Goal: Information Seeking & Learning: Learn about a topic

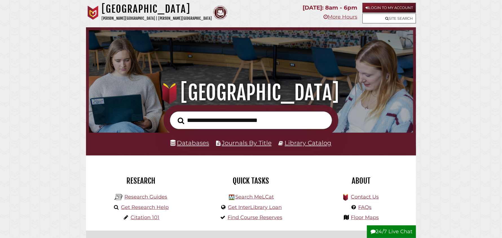
scroll to position [107, 322]
click at [190, 143] on link "Databases" at bounding box center [190, 142] width 39 height 7
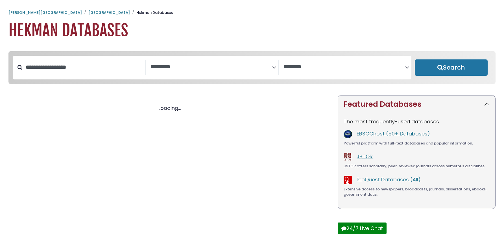
select select "Database Subject Filter"
select select "Database Vendors Filter"
select select "Database Subject Filter"
select select "Database Vendors Filter"
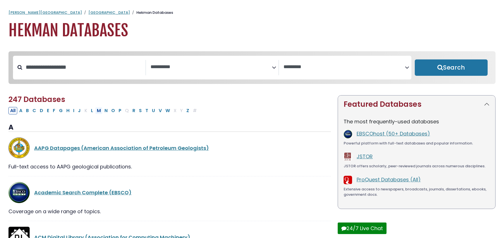
click at [99, 111] on button "M" at bounding box center [98, 110] width 7 height 7
select select "Database Subject Filter"
select select "Database Vendors Filter"
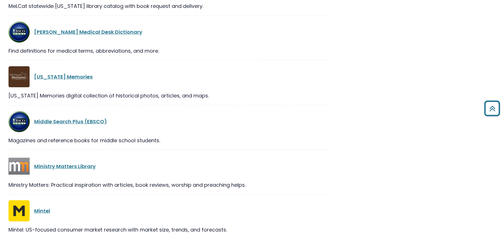
scroll to position [451, 0]
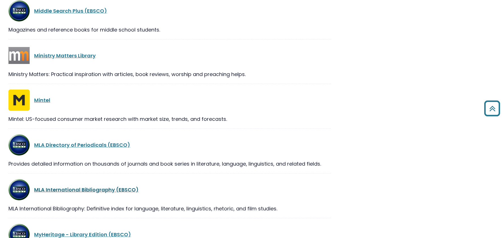
click at [61, 187] on link "MLA International Bibliography (EBSCO)" at bounding box center [86, 189] width 104 height 7
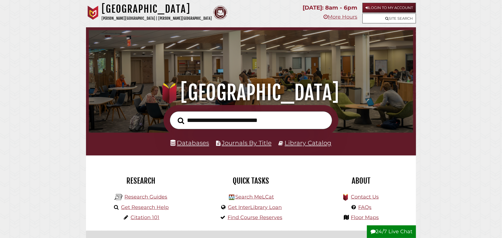
scroll to position [107, 322]
click at [191, 145] on link "Databases" at bounding box center [190, 142] width 39 height 7
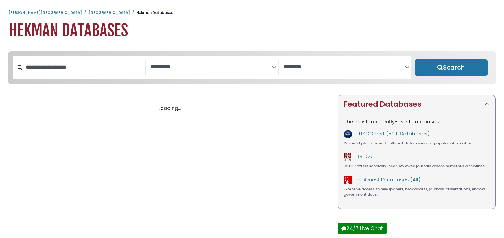
select select "Database Subject Filter"
select select "Database Vendors Filter"
select select "Database Subject Filter"
select select "Database Vendors Filter"
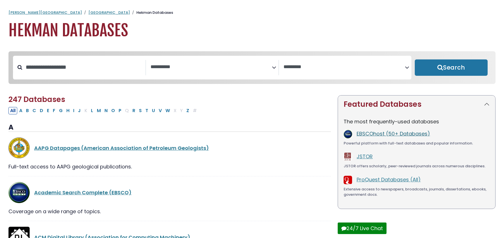
click at [379, 135] on link "EBSCOhost (50+ Databases)" at bounding box center [392, 133] width 73 height 7
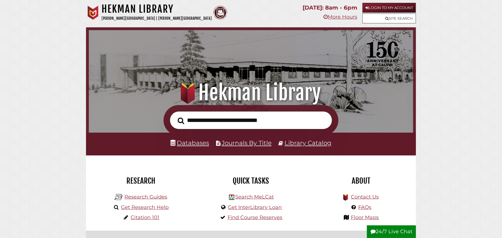
scroll to position [107, 322]
click at [194, 121] on input "text" at bounding box center [251, 120] width 163 height 18
click at [218, 122] on input "text" at bounding box center [251, 120] width 163 height 18
type input "**********"
click at [175, 116] on button "Search" at bounding box center [181, 121] width 12 height 10
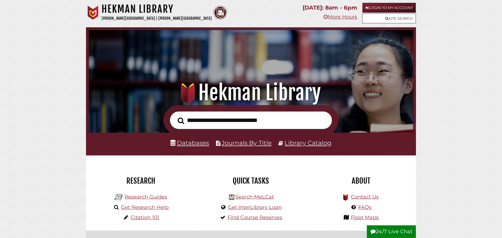
scroll to position [107, 322]
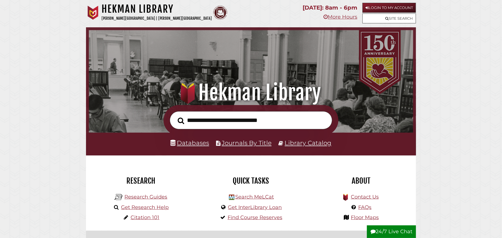
scroll to position [107, 322]
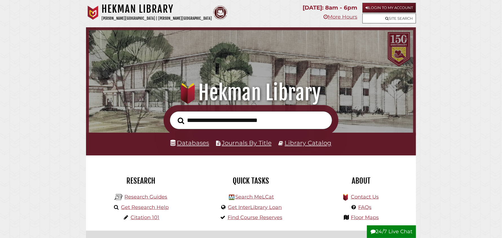
scroll to position [107, 322]
click at [188, 121] on input "text" at bounding box center [251, 120] width 163 height 18
drag, startPoint x: 405, startPoint y: 1, endPoint x: 31, endPoint y: 99, distance: 386.1
click at [192, 119] on input "text" at bounding box center [251, 120] width 163 height 18
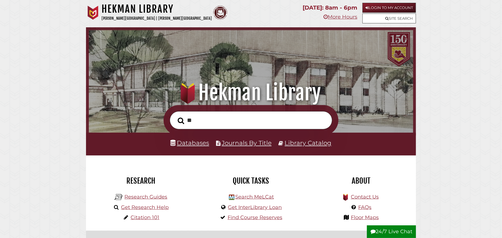
type input "*"
type input "**********"
click at [175, 116] on button "Search" at bounding box center [181, 121] width 12 height 10
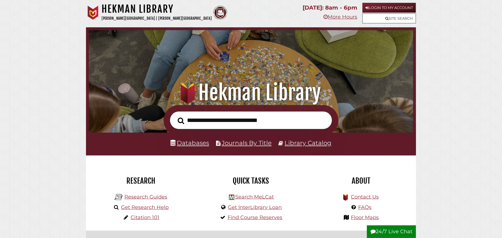
scroll to position [107, 322]
click at [187, 143] on link "Databases" at bounding box center [190, 142] width 39 height 7
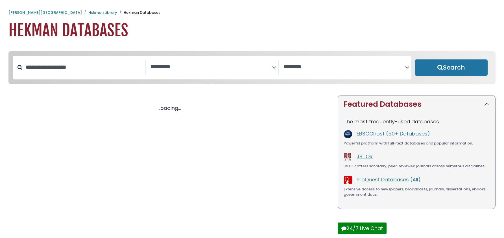
select select "Database Subject Filter"
select select "Database Vendors Filter"
select select "Database Subject Filter"
select select "Database Vendors Filter"
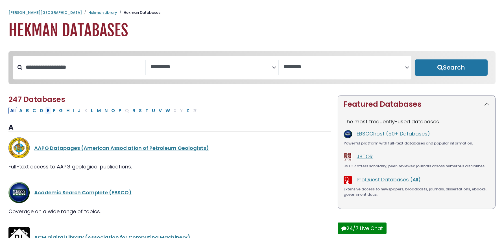
click at [47, 110] on button "E" at bounding box center [48, 110] width 6 height 7
select select "Database Subject Filter"
select select "Database Vendors Filter"
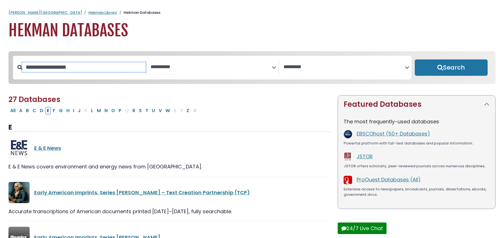
click at [49, 67] on input "Search database by title or keyword" at bounding box center [83, 67] width 123 height 9
type input "*********"
click at [414, 60] on button "Search" at bounding box center [450, 68] width 73 height 16
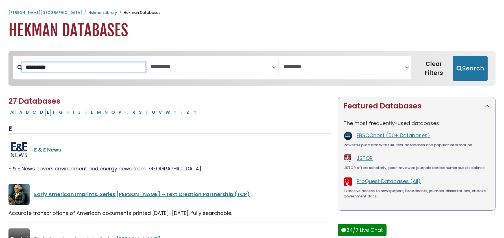
select select "Database Subject Filter"
select select "Database Vendors Filter"
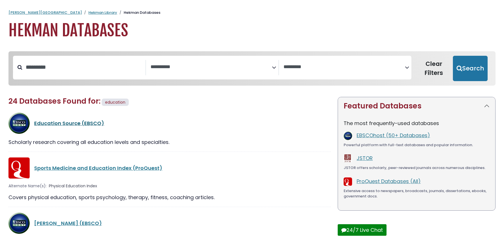
click at [68, 122] on link "Education Source (EBSCO)" at bounding box center [69, 123] width 70 height 7
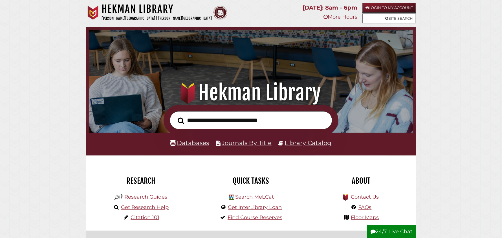
scroll to position [107, 322]
click at [198, 145] on link "Databases" at bounding box center [190, 142] width 39 height 7
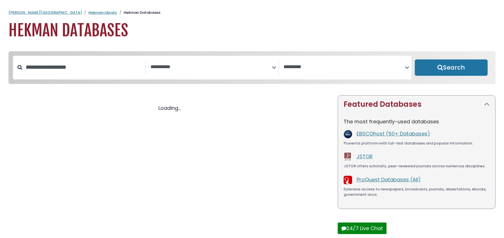
select select "Database Subject Filter"
select select "Database Vendors Filter"
select select "Database Subject Filter"
select select "Database Vendors Filter"
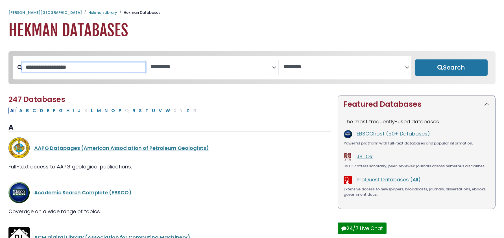
click at [59, 69] on input "Search database by title or keyword" at bounding box center [83, 67] width 123 height 9
type input "**********"
click at [414, 60] on button "Search" at bounding box center [450, 68] width 73 height 16
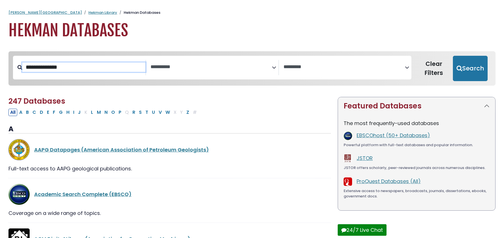
select select "Database Subject Filter"
select select "Database Vendors Filter"
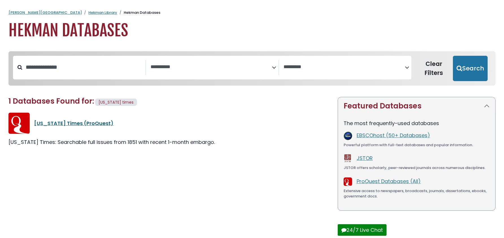
click at [71, 123] on link "New York Times (ProQuest)" at bounding box center [73, 123] width 79 height 7
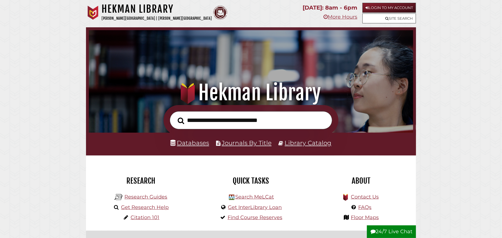
scroll to position [107, 322]
type input "**********"
click at [175, 116] on button "Search" at bounding box center [181, 121] width 12 height 10
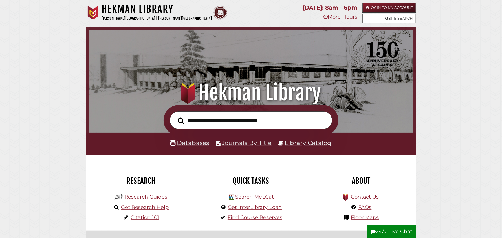
scroll to position [107, 322]
click at [199, 147] on link "Databases" at bounding box center [190, 142] width 39 height 7
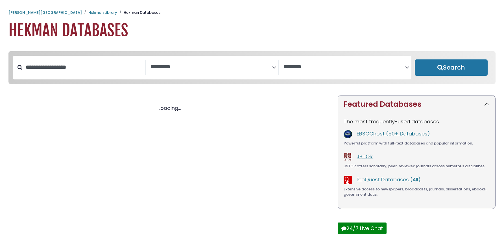
select select "Database Subject Filter"
select select "Database Vendors Filter"
select select "Database Subject Filter"
select select "Database Vendors Filter"
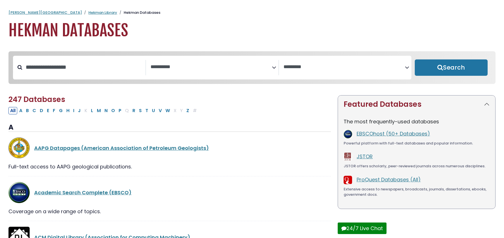
click at [172, 69] on textarea "Search" at bounding box center [210, 67] width 121 height 6
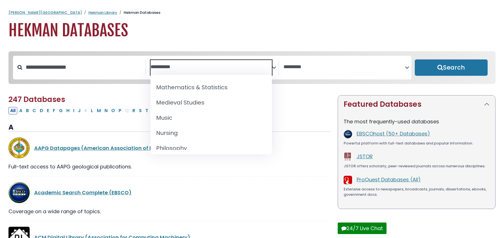
scroll to position [433, 0]
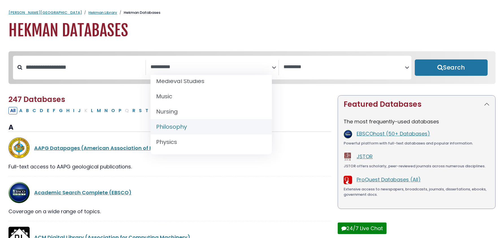
select select "*****"
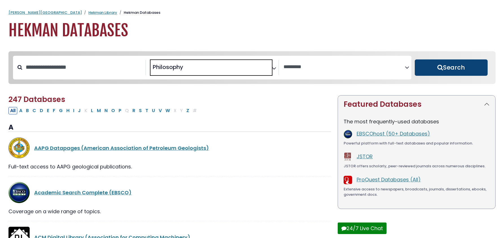
click at [442, 66] on button "Search" at bounding box center [450, 68] width 73 height 16
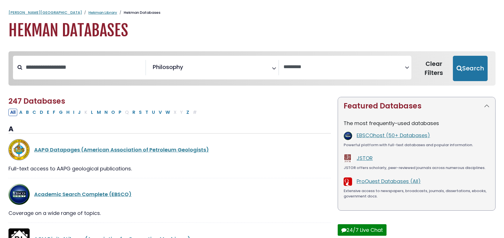
select select "Database Vendors Filter"
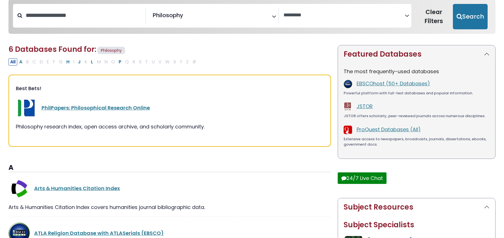
scroll to position [56, 0]
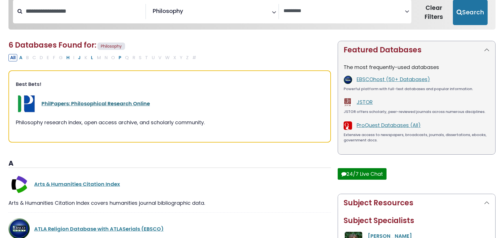
click at [113, 103] on link "PhilPapers: Philosophical Research Online" at bounding box center [95, 103] width 108 height 7
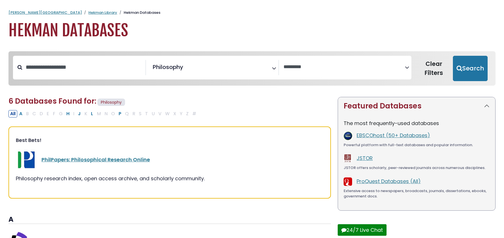
select select "Database Vendors Filter"
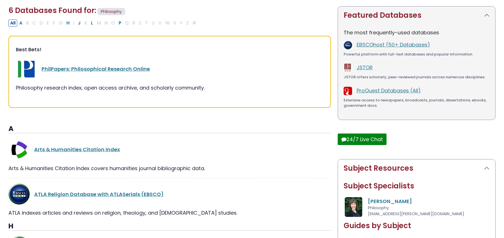
scroll to position [169, 0]
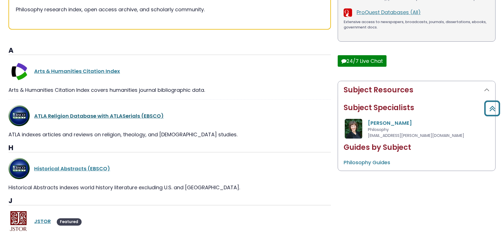
click at [99, 115] on link "ATLA Religion Database with ATLASerials (EBSCO)" at bounding box center [99, 116] width 130 height 7
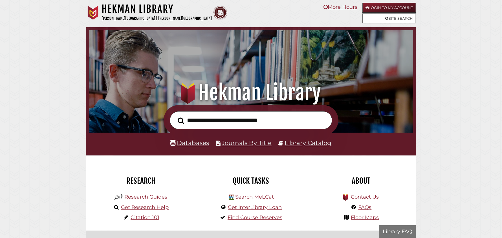
scroll to position [107, 322]
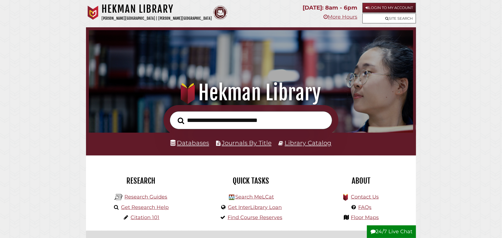
scroll to position [107, 322]
click at [196, 143] on link "Databases" at bounding box center [190, 142] width 39 height 7
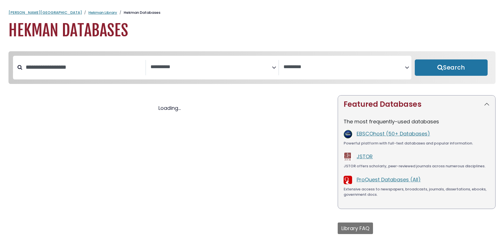
select select "Database Subject Filter"
select select "Database Vendors Filter"
select select "Database Subject Filter"
select select "Database Vendors Filter"
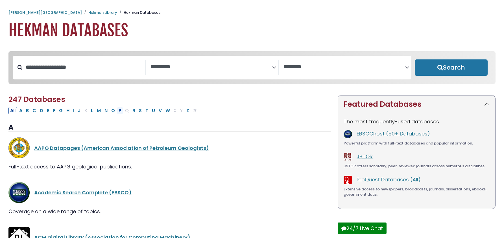
click at [120, 110] on button "P" at bounding box center [120, 110] width 6 height 7
select select "Database Subject Filter"
select select "Database Vendors Filter"
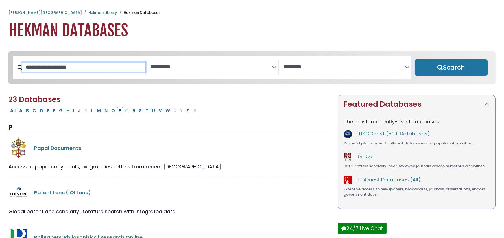
click at [59, 63] on input "Search database by title or keyword" at bounding box center [83, 67] width 123 height 9
type input "**********"
click at [414, 60] on button "Search" at bounding box center [450, 68] width 73 height 16
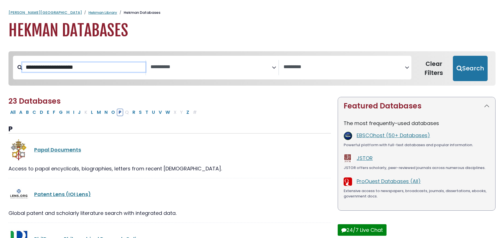
select select "Database Subject Filter"
select select "Database Vendors Filter"
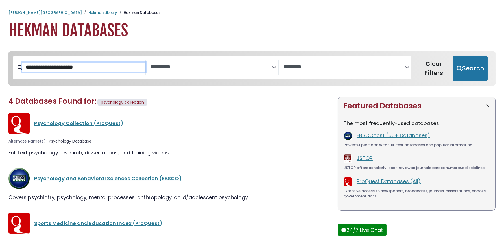
drag, startPoint x: 89, startPoint y: 67, endPoint x: 16, endPoint y: 66, distance: 72.8
click at [16, 66] on div "**********" at bounding box center [79, 67] width 133 height 15
type input "*********"
click at [453, 56] on button "Search" at bounding box center [470, 68] width 35 height 25
select select "Database Subject Filter"
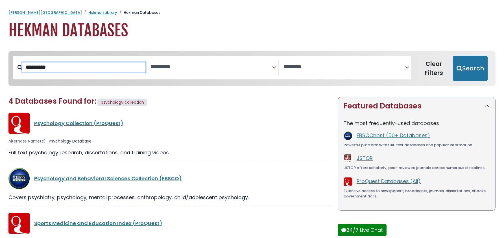
select select "Database Vendors Filter"
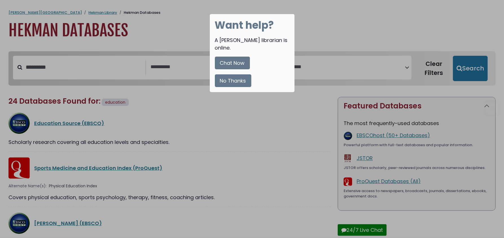
drag, startPoint x: 67, startPoint y: 67, endPoint x: 21, endPoint y: 67, distance: 46.0
drag, startPoint x: 236, startPoint y: 73, endPoint x: 211, endPoint y: 71, distance: 25.5
click at [235, 74] on button "No Thanks" at bounding box center [233, 80] width 36 height 13
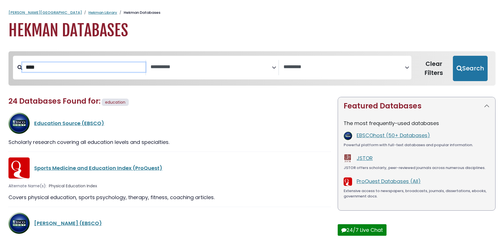
type input "****"
click at [453, 56] on button "Search" at bounding box center [470, 68] width 35 height 25
select select "Database Subject Filter"
select select "Database Vendors Filter"
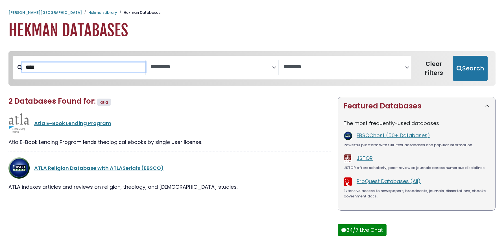
drag, startPoint x: 42, startPoint y: 67, endPoint x: 8, endPoint y: 69, distance: 34.5
click at [8, 69] on div "**********" at bounding box center [251, 72] width 493 height 43
type input "*********"
click at [453, 56] on button "Search" at bounding box center [470, 68] width 35 height 25
select select "Database Subject Filter"
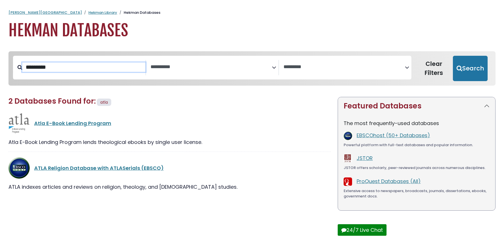
select select "Database Vendors Filter"
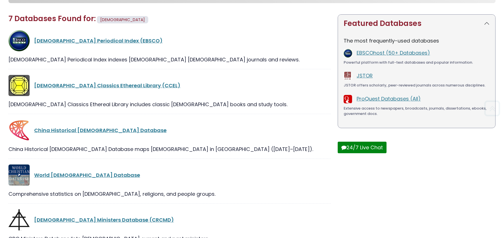
scroll to position [85, 0]
